Goal: Information Seeking & Learning: Learn about a topic

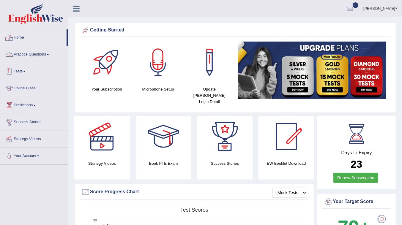
click at [40, 56] on link "Practice Questions" at bounding box center [34, 53] width 68 height 15
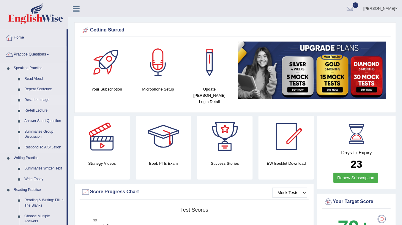
click at [36, 99] on link "Describe Image" at bounding box center [44, 100] width 45 height 11
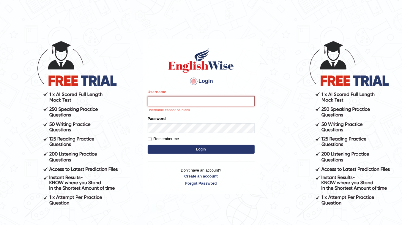
click at [192, 99] on input "Username" at bounding box center [201, 101] width 107 height 10
type input "dolma_mt"
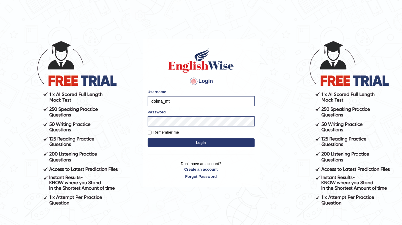
click at [148, 139] on button "Login" at bounding box center [201, 143] width 107 height 9
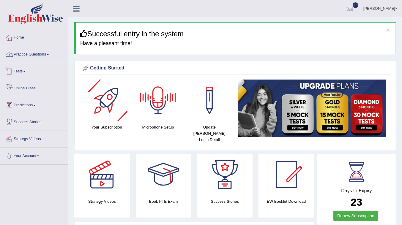
click at [38, 52] on link "Practice Questions" at bounding box center [34, 53] width 68 height 15
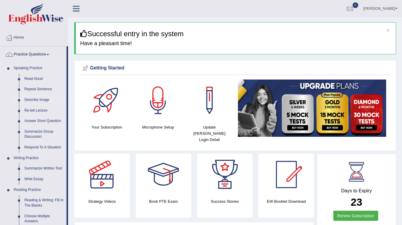
click at [42, 101] on link "Describe Image" at bounding box center [44, 100] width 45 height 11
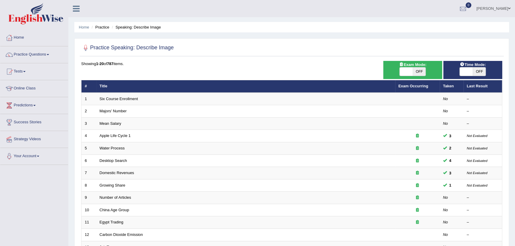
click at [402, 71] on span at bounding box center [406, 72] width 13 height 8
checkbox input "true"
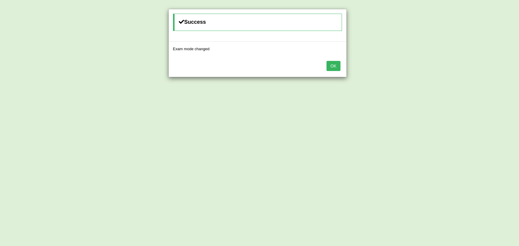
click at [337, 66] on button "OK" at bounding box center [334, 66] width 14 height 10
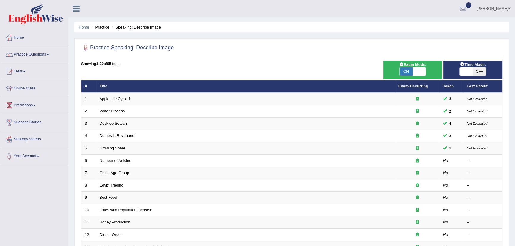
click at [468, 74] on span at bounding box center [466, 72] width 13 height 8
checkbox input "true"
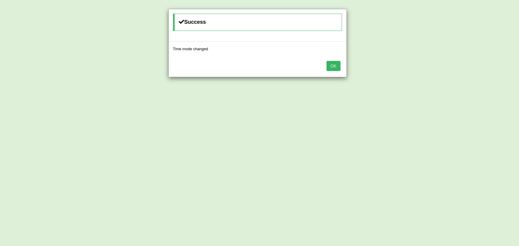
click at [337, 68] on button "OK" at bounding box center [334, 66] width 14 height 10
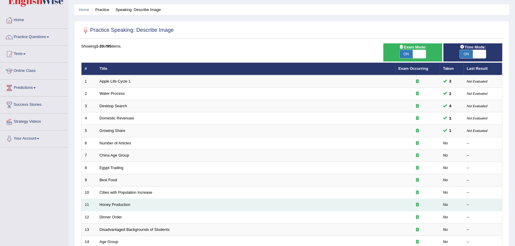
scroll to position [27, 0]
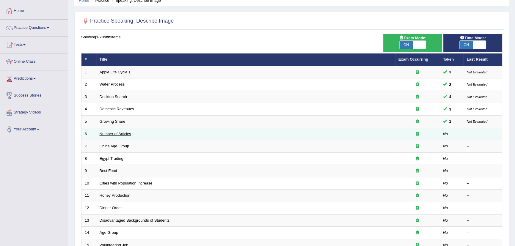
click at [106, 134] on link "Number of Articles" at bounding box center [116, 134] width 32 height 4
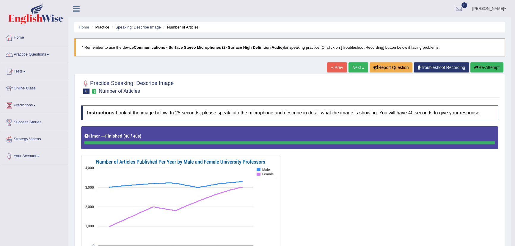
click at [478, 68] on button "Re-Attempt" at bounding box center [486, 67] width 33 height 10
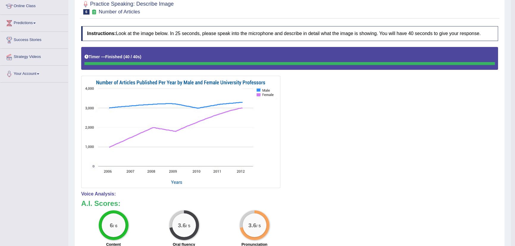
scroll to position [55, 0]
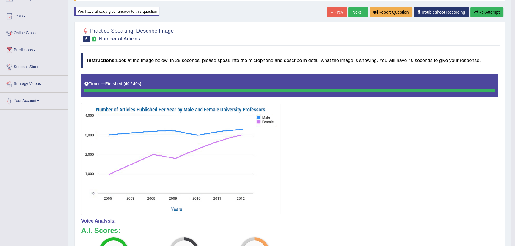
click at [478, 11] on button "Re-Attempt" at bounding box center [486, 12] width 33 height 10
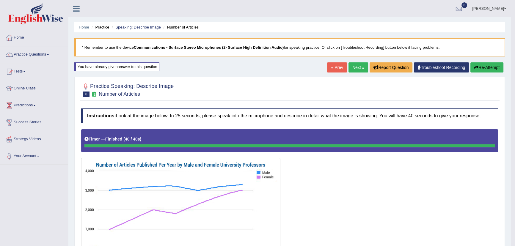
click at [357, 64] on link "Next »" at bounding box center [359, 67] width 20 height 10
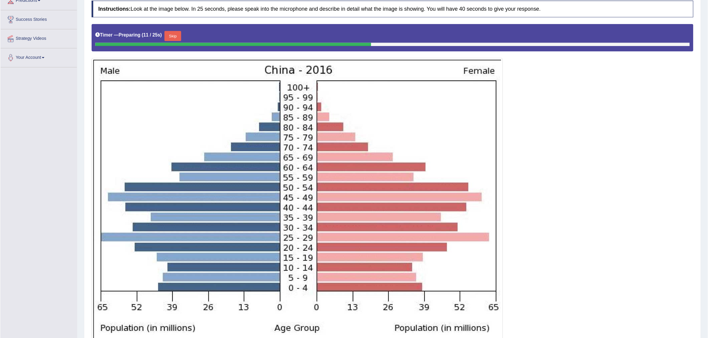
scroll to position [105, 0]
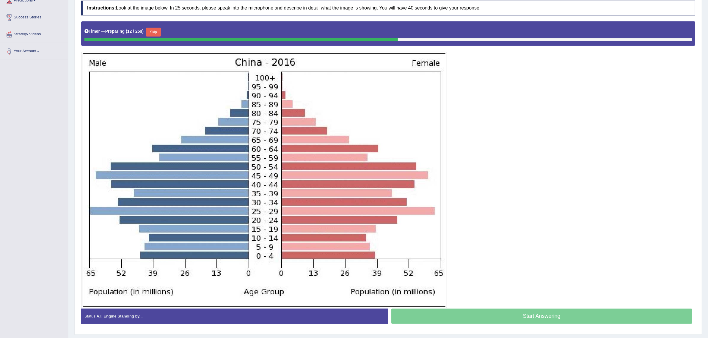
drag, startPoint x: 508, startPoint y: 0, endPoint x: 495, endPoint y: 158, distance: 158.2
click at [495, 158] on div at bounding box center [388, 164] width 614 height 287
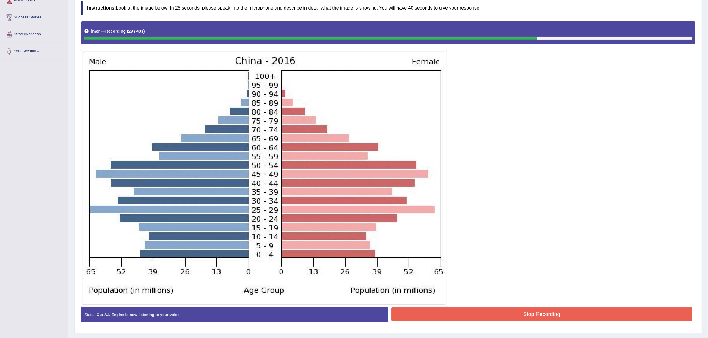
click at [515, 246] on button "Stop Recording" at bounding box center [541, 315] width 301 height 14
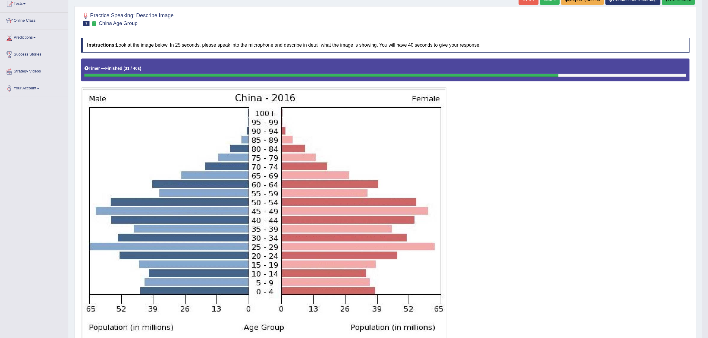
scroll to position [55, 0]
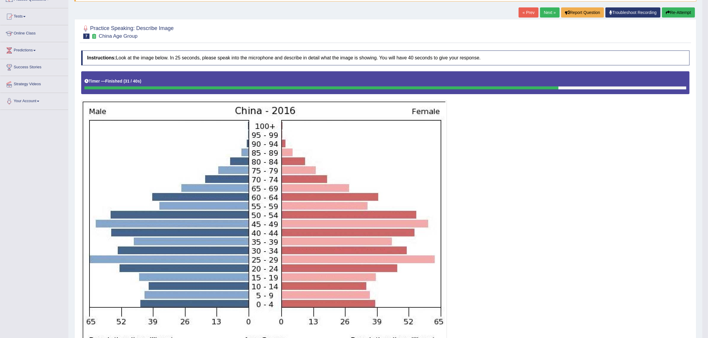
click at [515, 10] on button "Re-Attempt" at bounding box center [678, 12] width 33 height 10
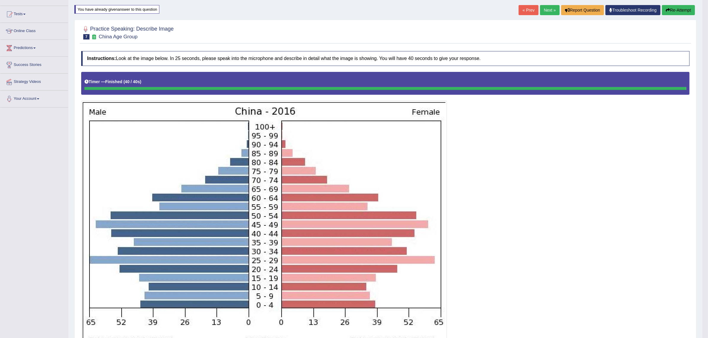
scroll to position [55, 0]
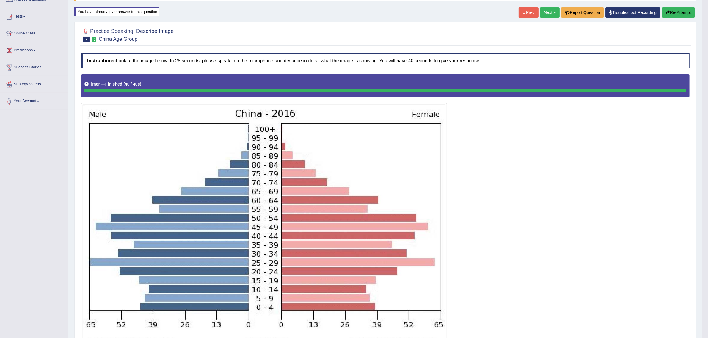
click at [549, 12] on link "Next »" at bounding box center [550, 12] width 20 height 10
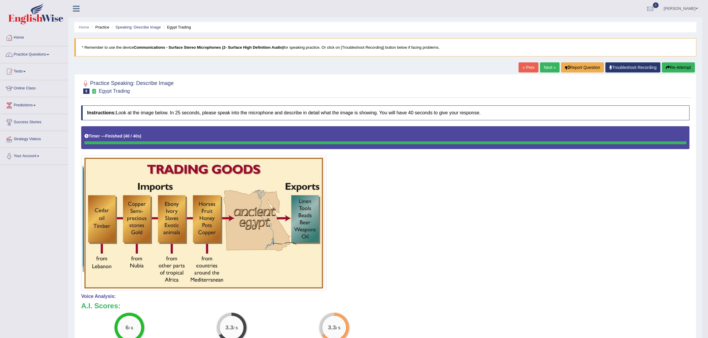
click at [668, 69] on icon "button" at bounding box center [668, 67] width 4 height 4
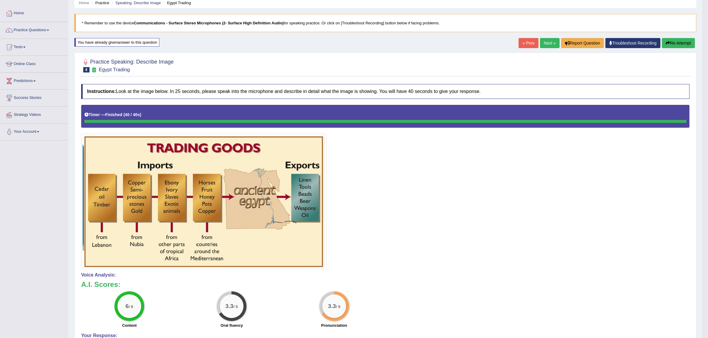
scroll to position [11, 0]
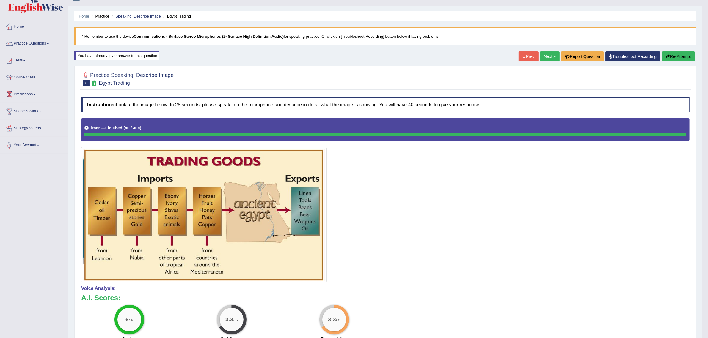
click at [683, 57] on button "Re-Attempt" at bounding box center [678, 56] width 33 height 10
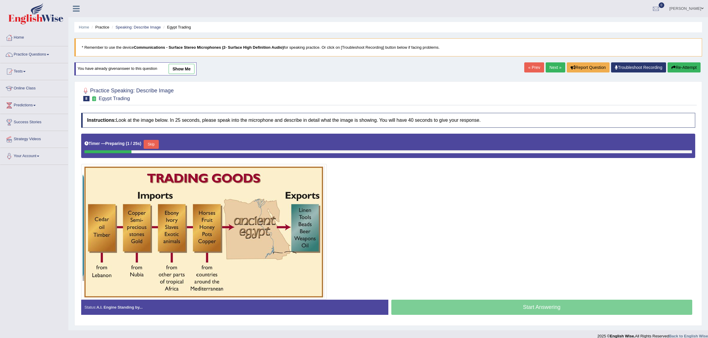
scroll to position [2, 0]
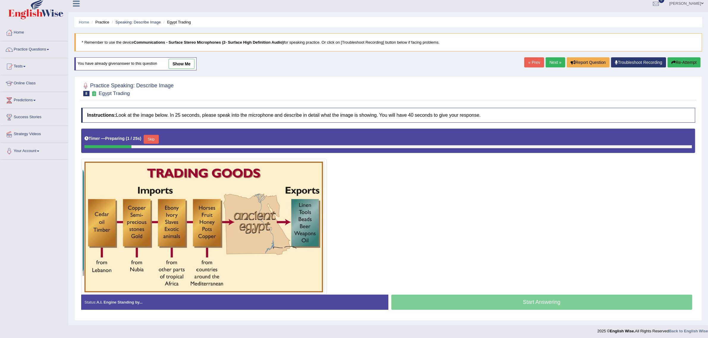
click at [153, 136] on button "Skip" at bounding box center [151, 139] width 15 height 9
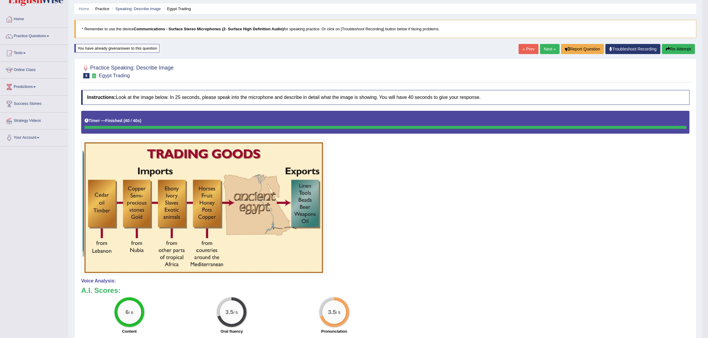
scroll to position [0, 0]
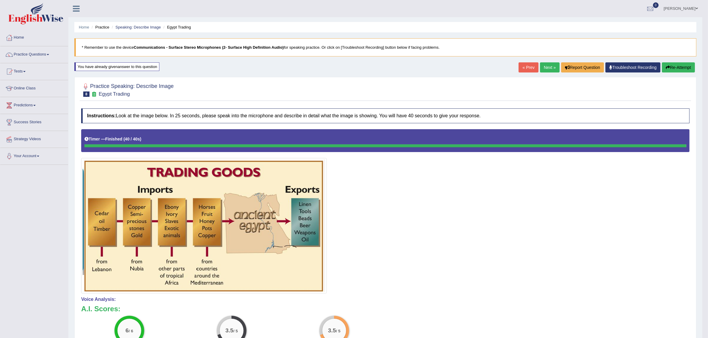
click at [548, 66] on link "Next »" at bounding box center [550, 67] width 20 height 10
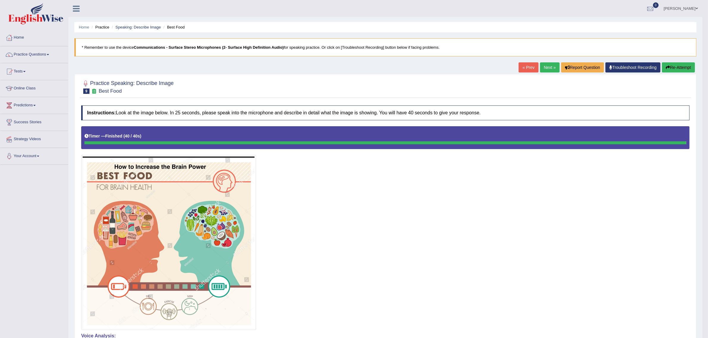
click at [547, 67] on link "Next »" at bounding box center [550, 67] width 20 height 10
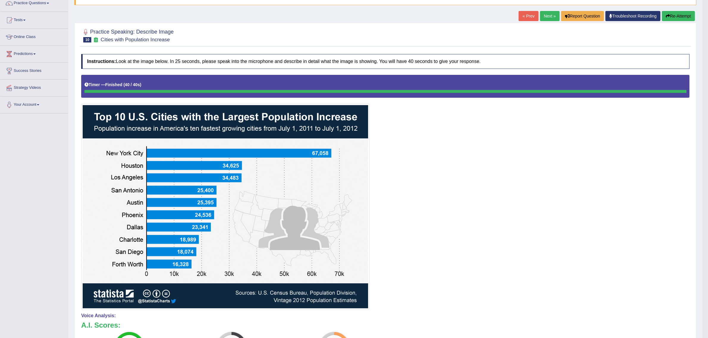
scroll to position [34, 0]
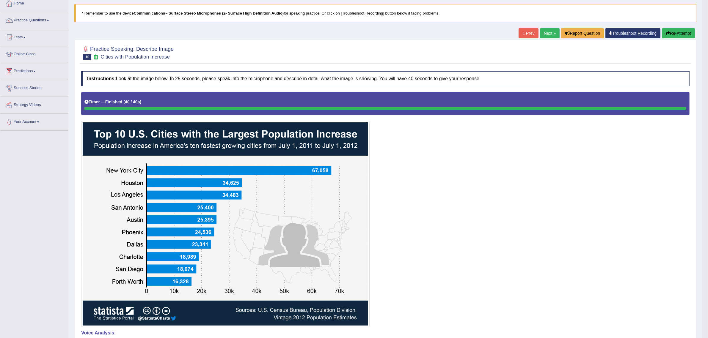
click at [682, 30] on button "Re-Attempt" at bounding box center [678, 33] width 33 height 10
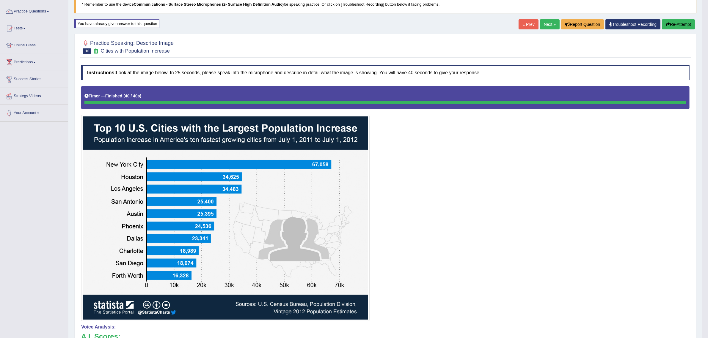
scroll to position [42, 0]
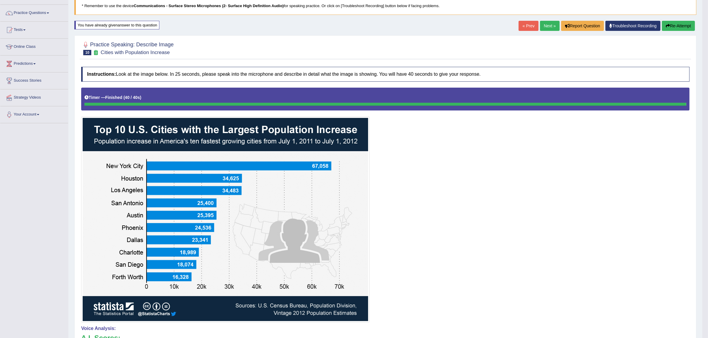
click at [674, 24] on button "Re-Attempt" at bounding box center [678, 26] width 33 height 10
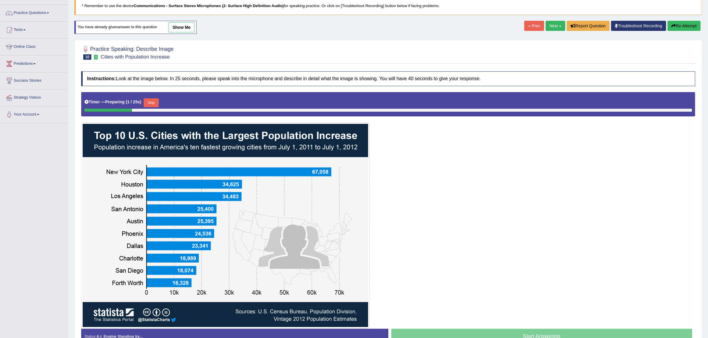
click at [151, 101] on button "Skip" at bounding box center [151, 102] width 15 height 9
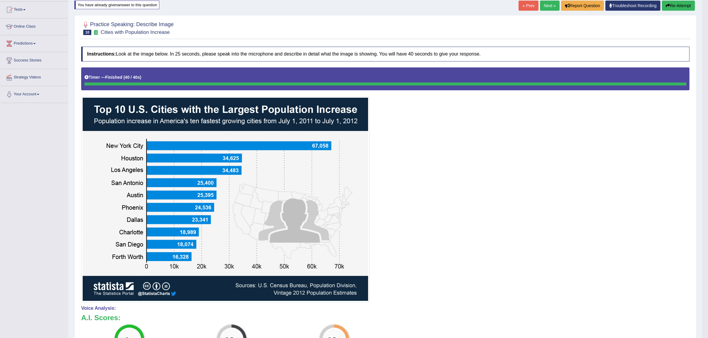
scroll to position [7, 0]
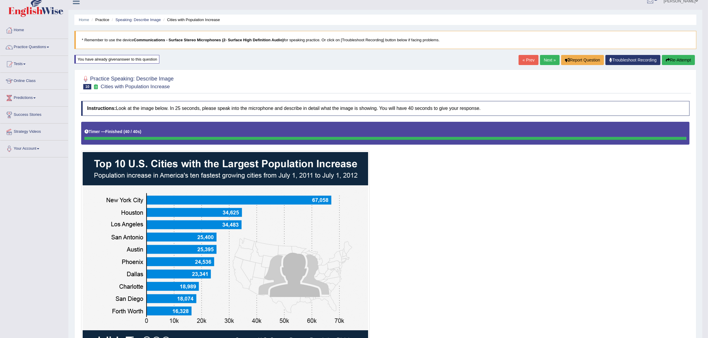
click at [673, 59] on button "Re-Attempt" at bounding box center [678, 60] width 33 height 10
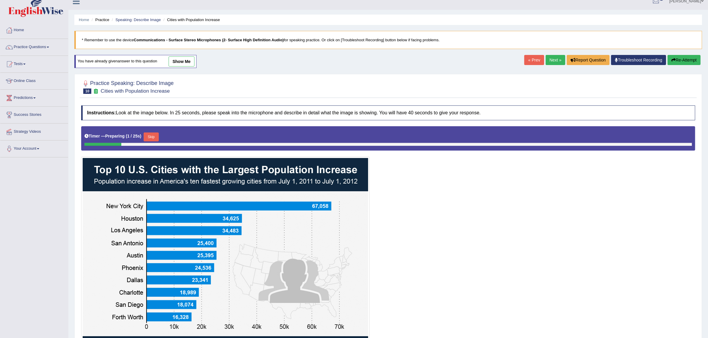
scroll to position [7, 0]
click at [158, 138] on button "Skip" at bounding box center [151, 137] width 15 height 9
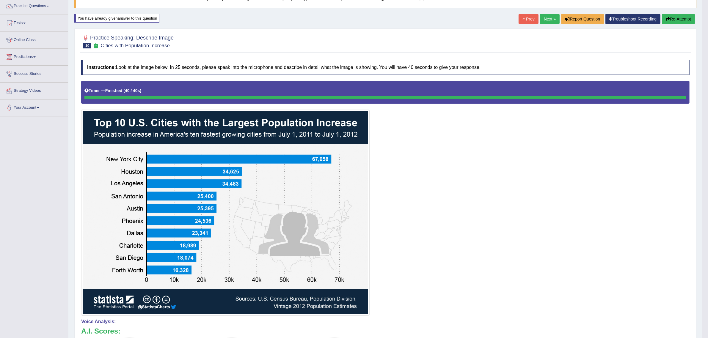
scroll to position [0, 0]
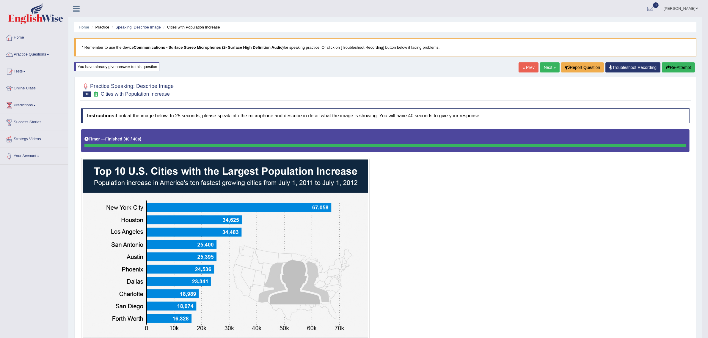
click at [547, 66] on link "Next »" at bounding box center [550, 67] width 20 height 10
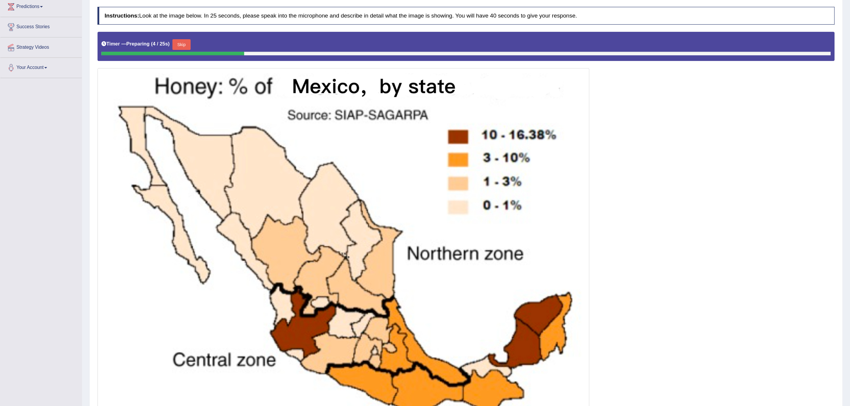
scroll to position [100, 0]
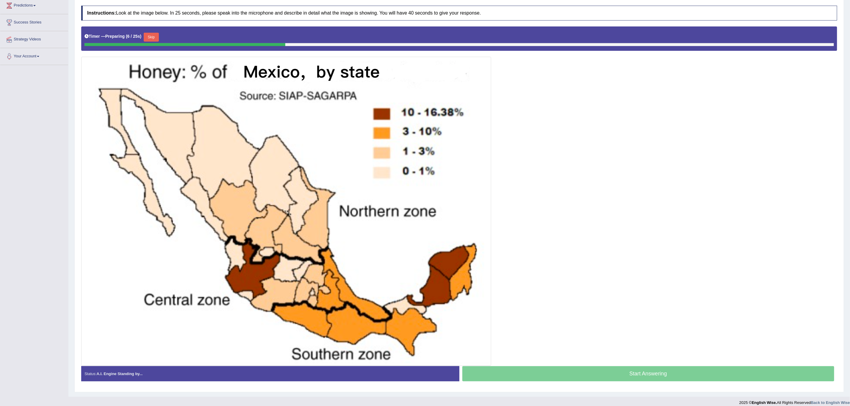
drag, startPoint x: 683, startPoint y: 3, endPoint x: 569, endPoint y: 166, distance: 199.3
click at [569, 166] on div at bounding box center [459, 196] width 756 height 340
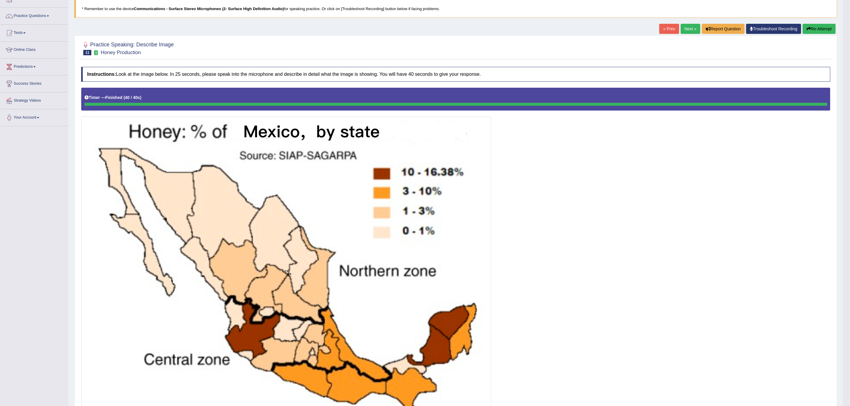
scroll to position [0, 0]
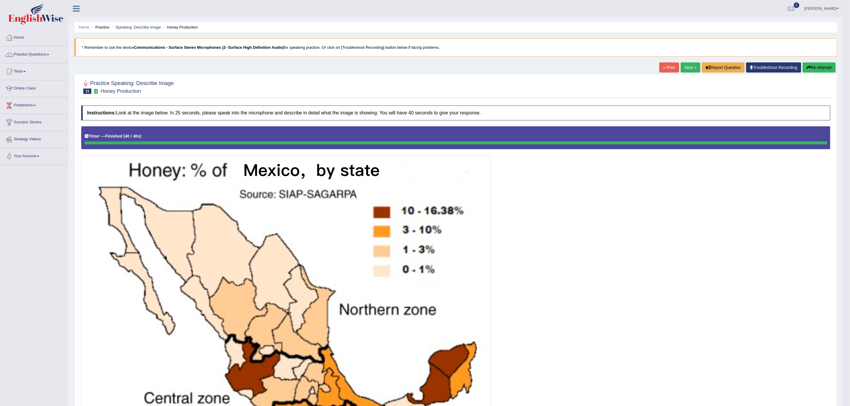
click at [688, 66] on link "Next »" at bounding box center [690, 67] width 20 height 10
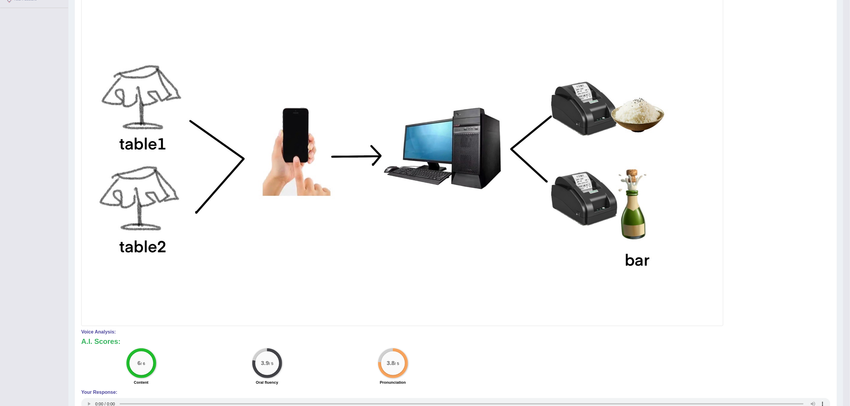
scroll to position [37, 0]
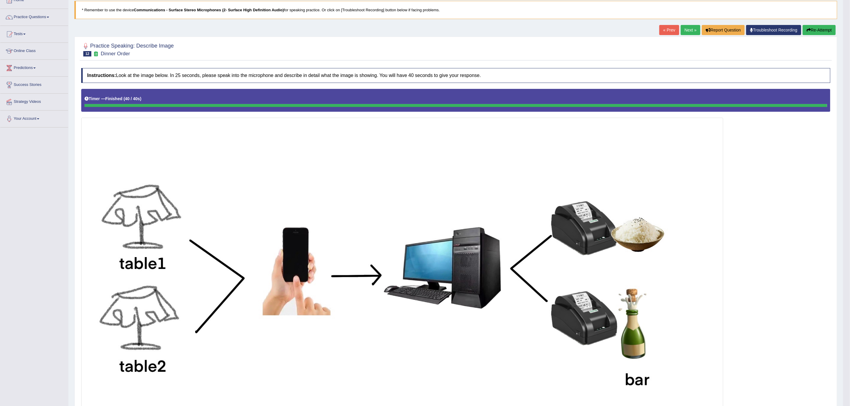
click at [682, 32] on link "Next »" at bounding box center [690, 30] width 20 height 10
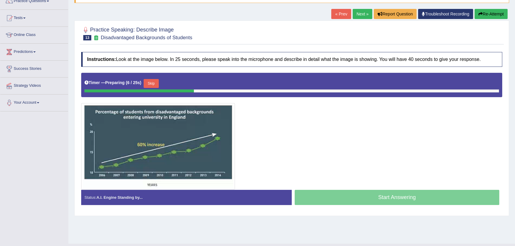
scroll to position [54, 0]
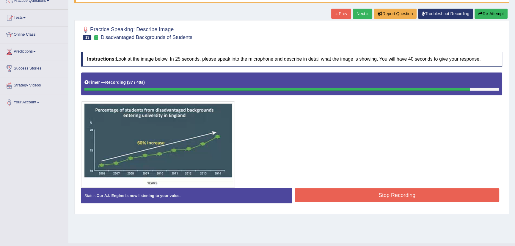
click at [486, 14] on button "Re-Attempt" at bounding box center [491, 14] width 33 height 10
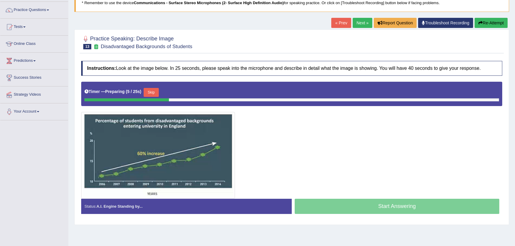
scroll to position [54, 0]
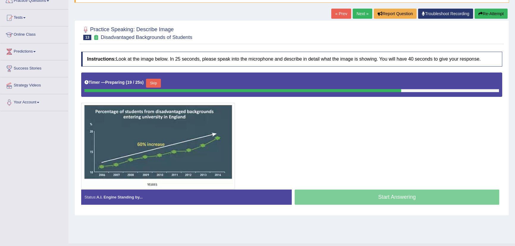
click at [157, 79] on button "Skip" at bounding box center [153, 83] width 15 height 9
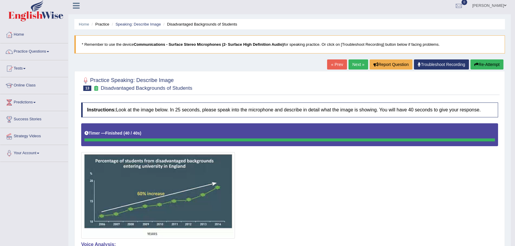
scroll to position [0, 0]
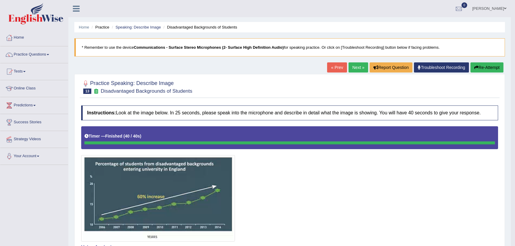
click at [351, 64] on link "Next »" at bounding box center [359, 67] width 20 height 10
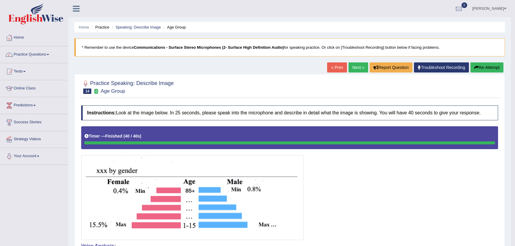
click at [356, 69] on link "Next »" at bounding box center [359, 67] width 20 height 10
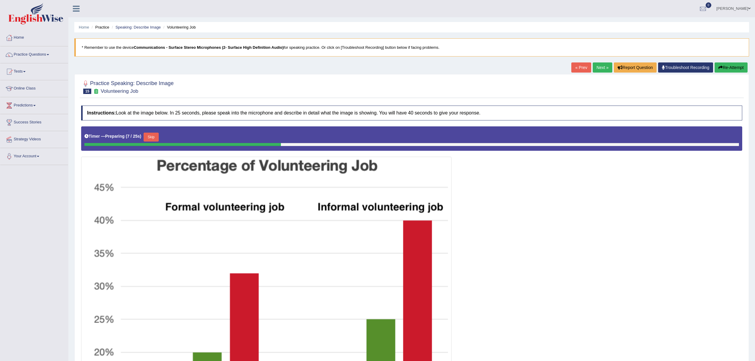
drag, startPoint x: 512, startPoint y: 1, endPoint x: 570, endPoint y: 231, distance: 236.8
click at [515, 231] on div at bounding box center [411, 312] width 661 height 373
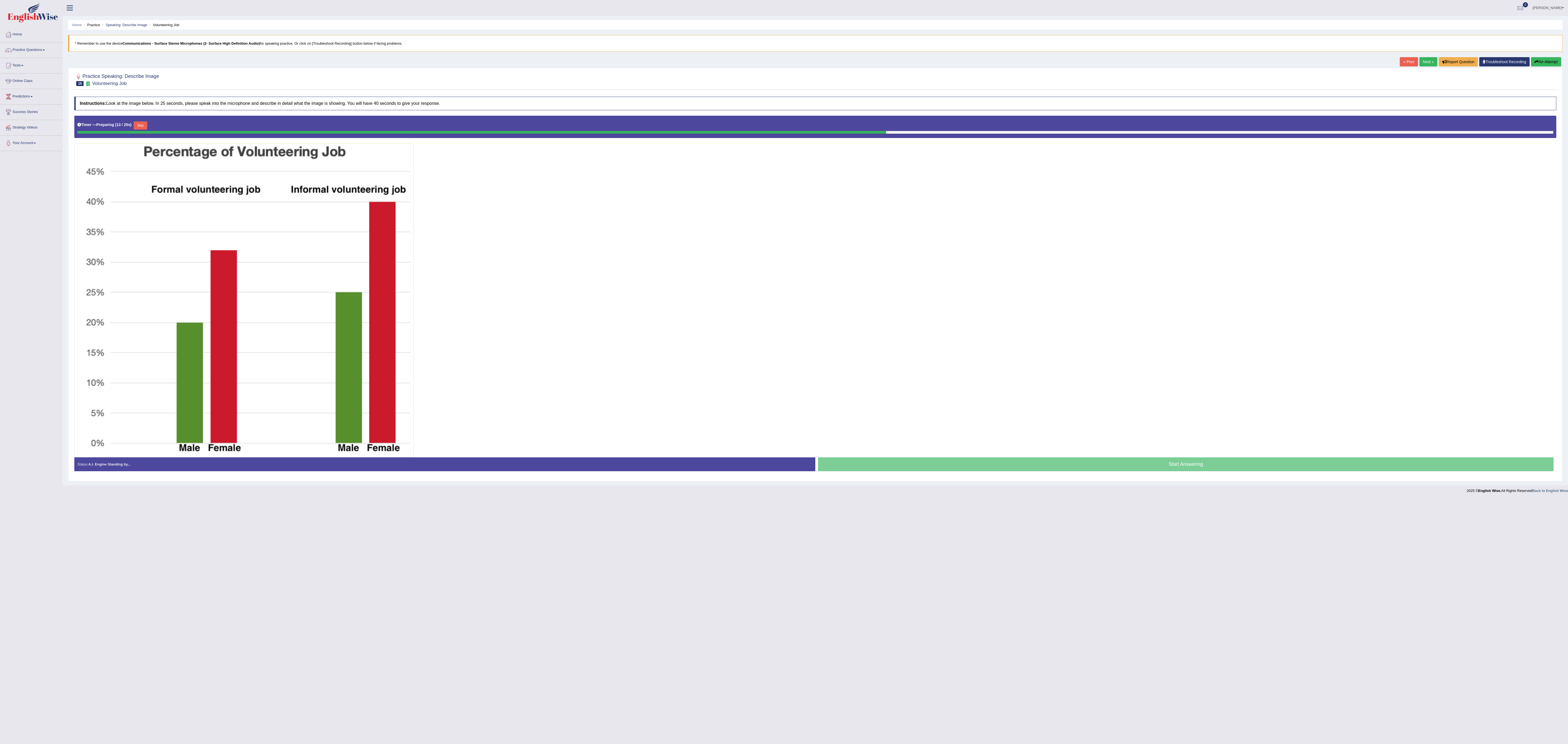
drag, startPoint x: 665, startPoint y: 0, endPoint x: 973, endPoint y: 349, distance: 465.5
click at [471, 225] on div at bounding box center [815, 286] width 1482 height 341
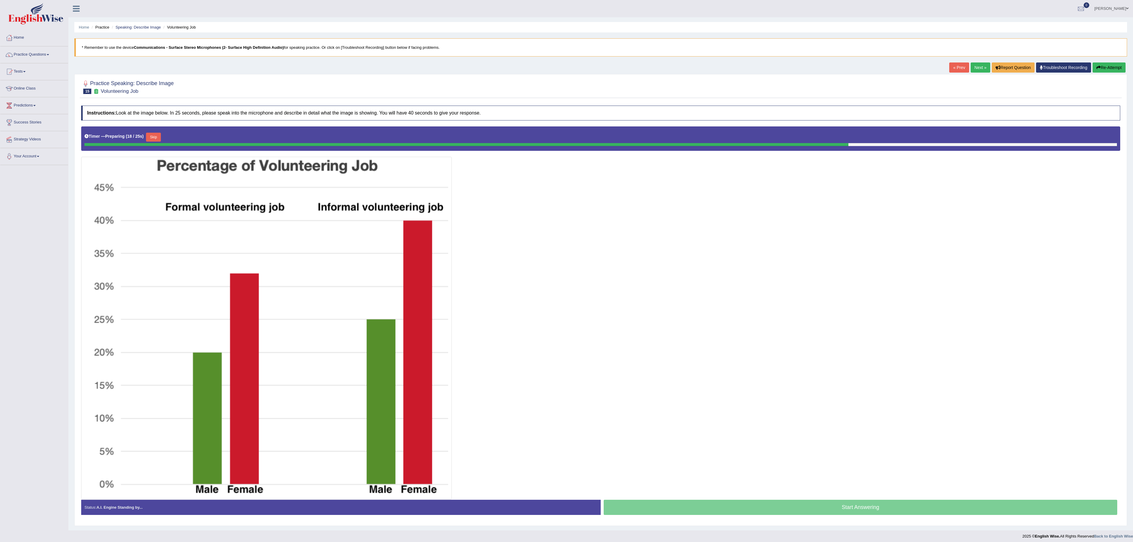
drag, startPoint x: 1689, startPoint y: 4, endPoint x: 688, endPoint y: 291, distance: 1041.6
click at [515, 246] on div at bounding box center [600, 312] width 1039 height 373
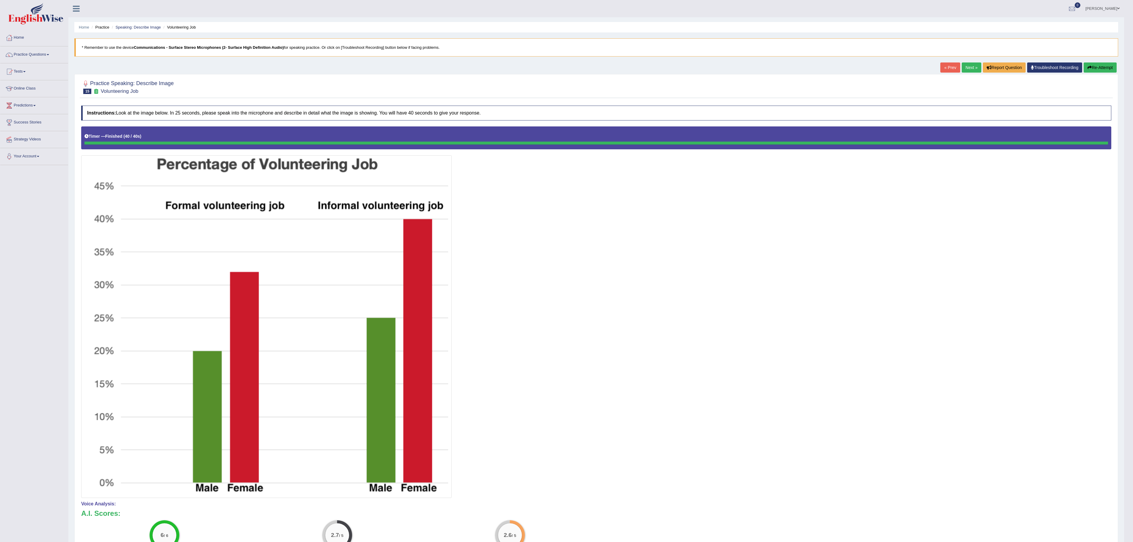
click at [515, 68] on button "Re-Attempt" at bounding box center [1100, 67] width 33 height 10
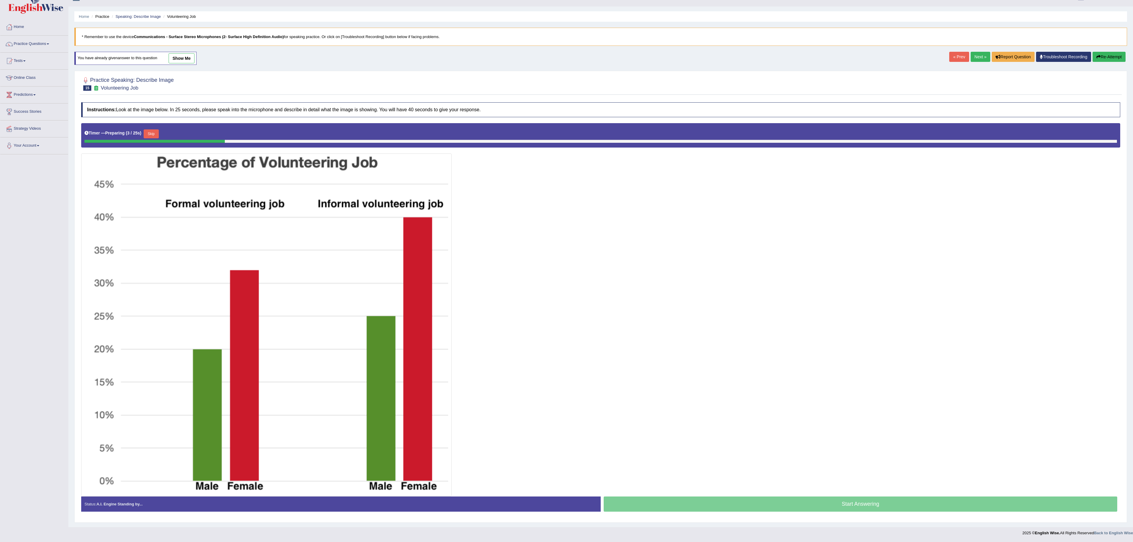
click at [152, 130] on button "Skip" at bounding box center [151, 133] width 15 height 9
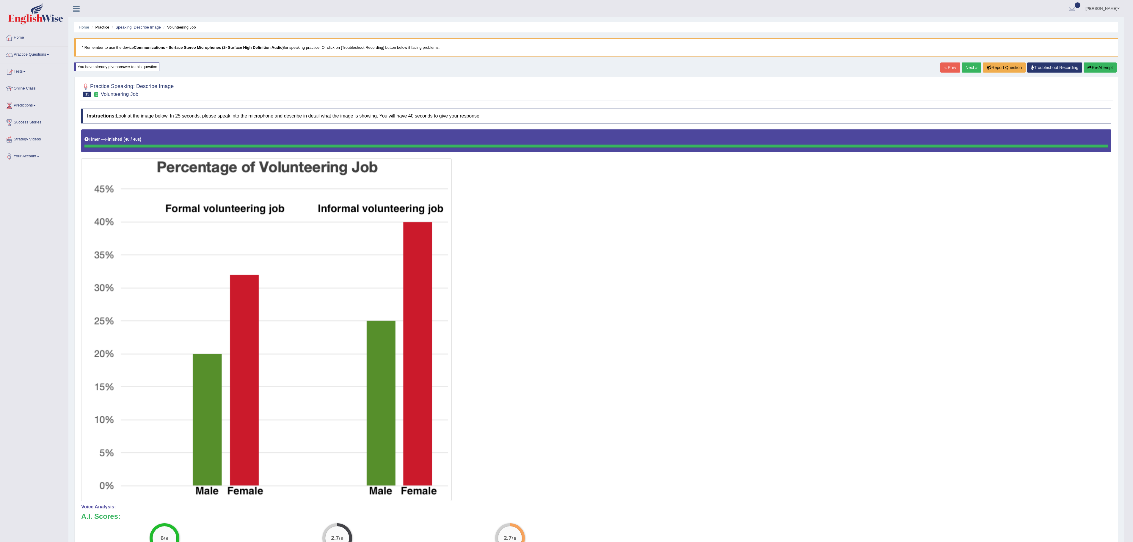
click at [969, 72] on link "Next »" at bounding box center [972, 67] width 20 height 10
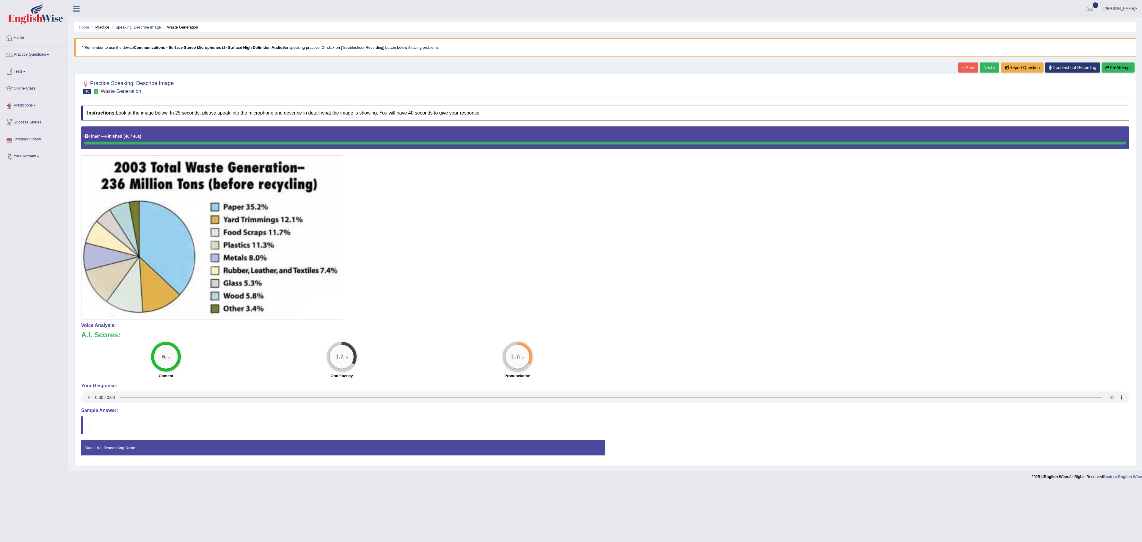
click at [34, 54] on link "Practice Questions" at bounding box center [34, 53] width 68 height 15
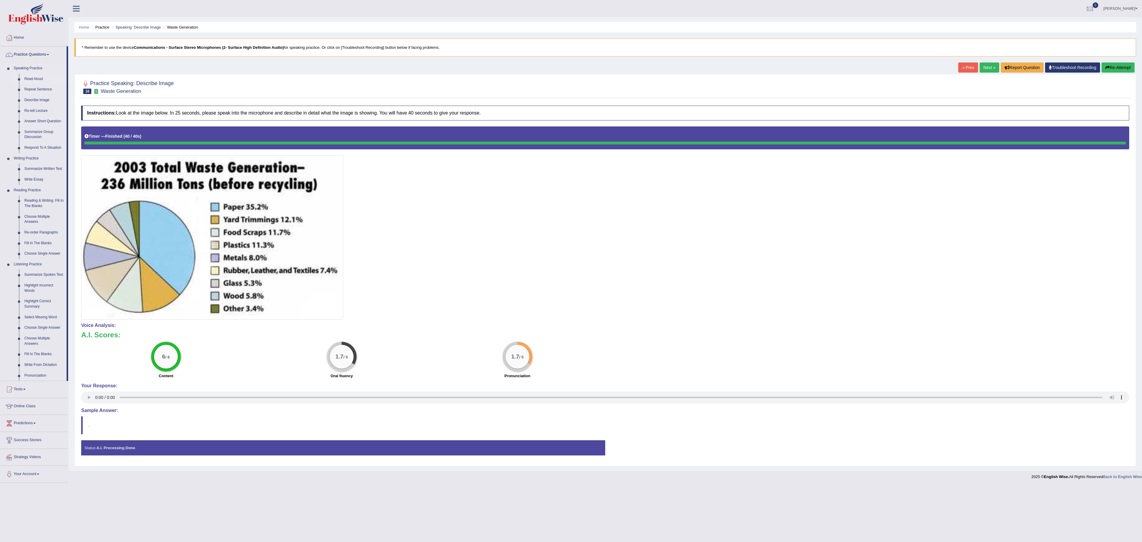
click at [37, 79] on link "Read Aloud" at bounding box center [44, 79] width 45 height 11
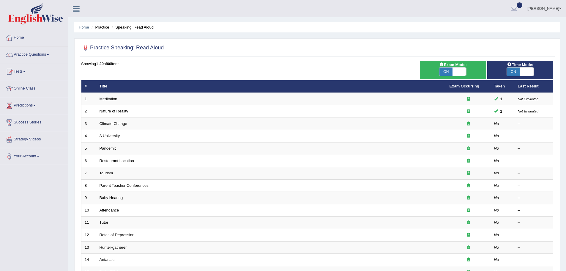
drag, startPoint x: 1094, startPoint y: 1, endPoint x: 41, endPoint y: 53, distance: 1054.5
click at [41, 53] on link "Practice Questions" at bounding box center [34, 53] width 68 height 15
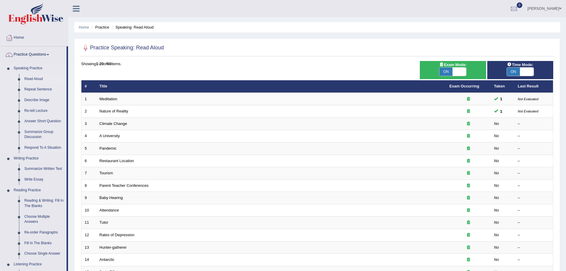
click at [32, 78] on link "Read Aloud" at bounding box center [44, 79] width 45 height 11
